Goal: Register for event/course

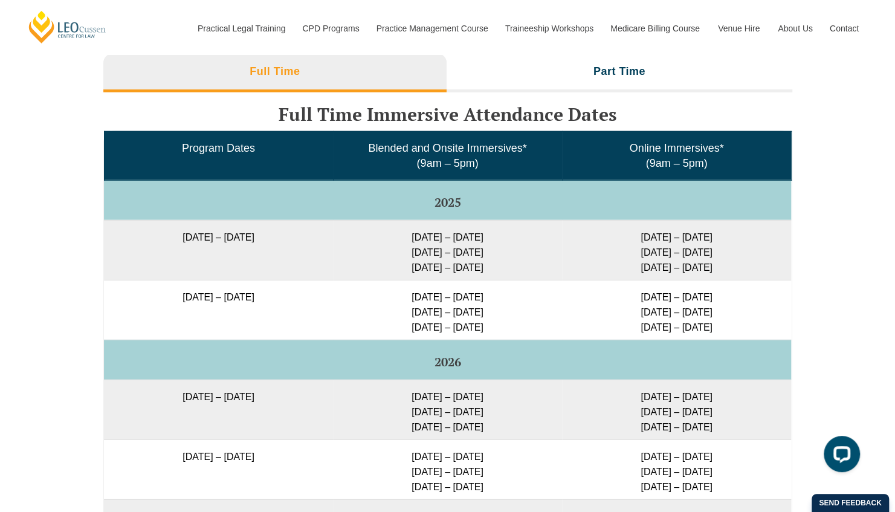
scroll to position [1950, 0]
